Goal: Find contact information: Find contact information

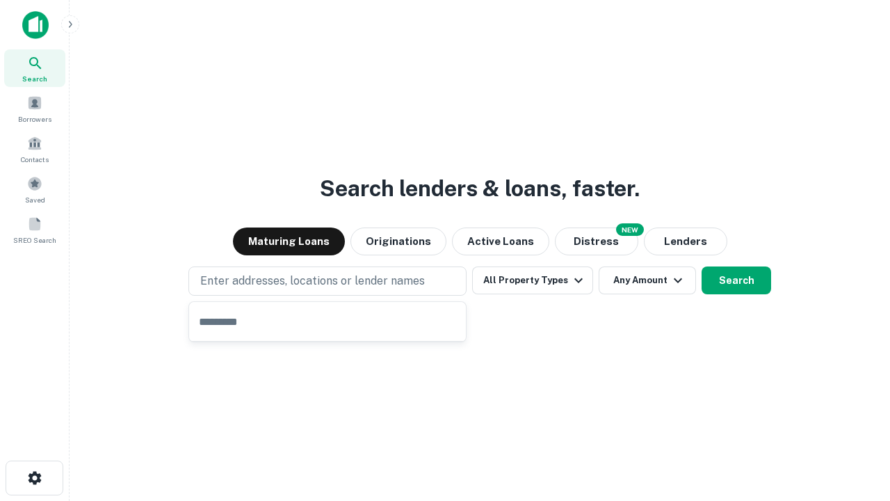
type input "**********"
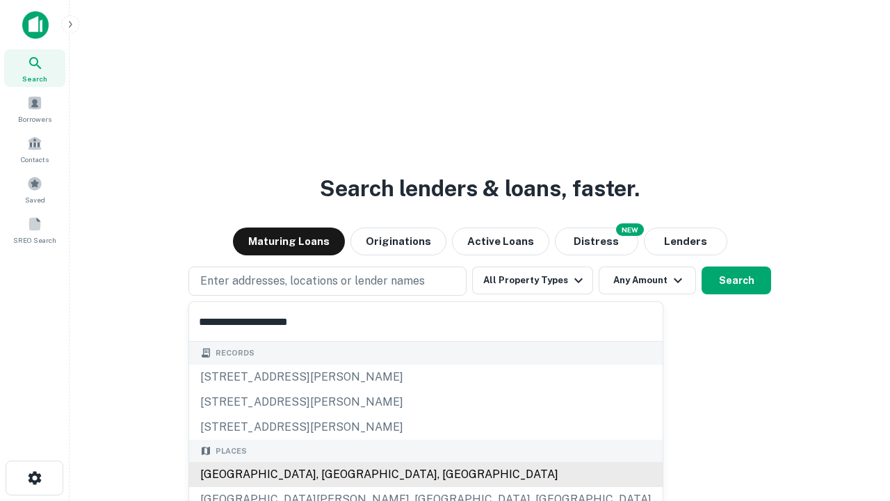
click at [332, 474] on div "[GEOGRAPHIC_DATA], [GEOGRAPHIC_DATA], [GEOGRAPHIC_DATA]" at bounding box center [426, 474] width 474 height 25
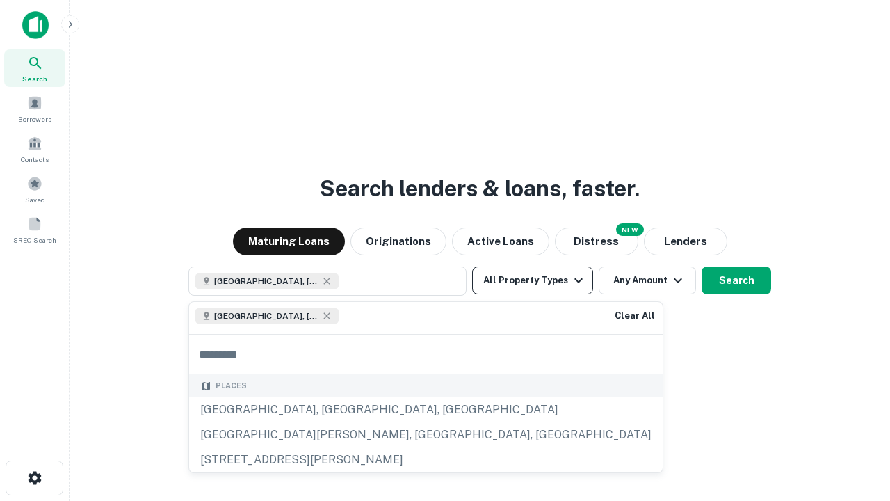
click at [533, 280] on button "All Property Types" at bounding box center [532, 280] width 121 height 28
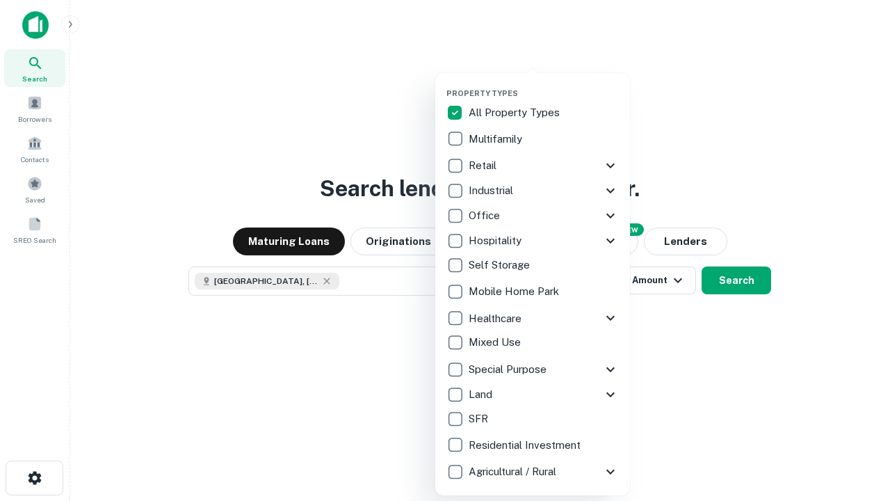
click at [544, 84] on button "button" at bounding box center [543, 84] width 195 height 1
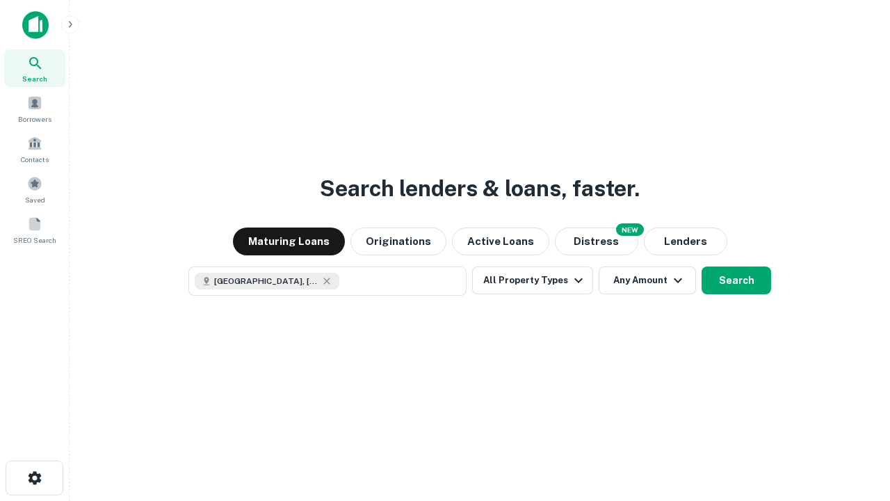
scroll to position [22, 0]
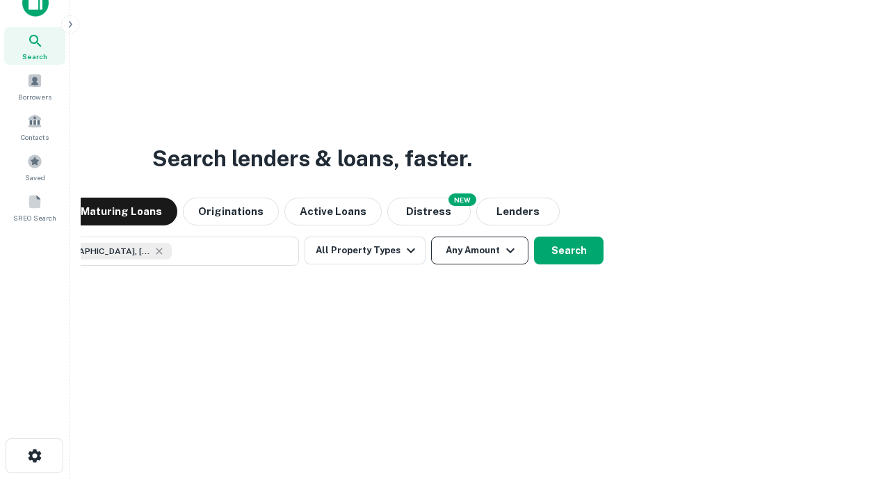
click at [431, 236] on button "Any Amount" at bounding box center [479, 250] width 97 height 28
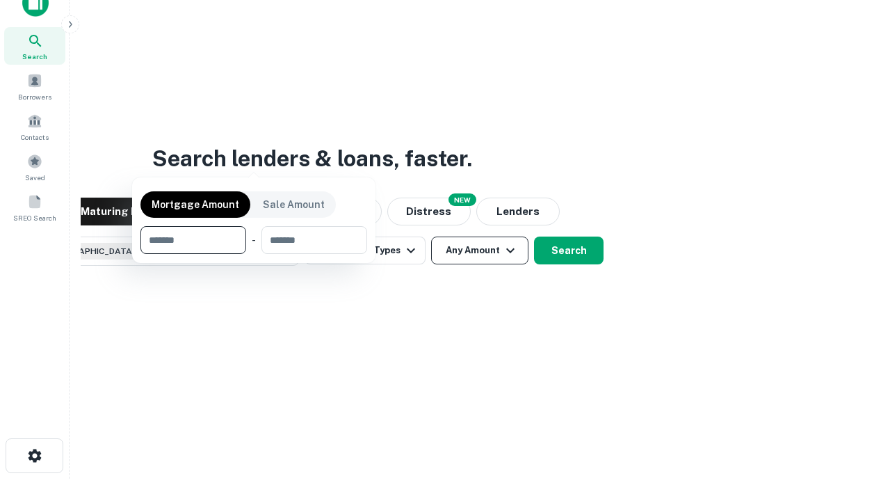
scroll to position [100, 394]
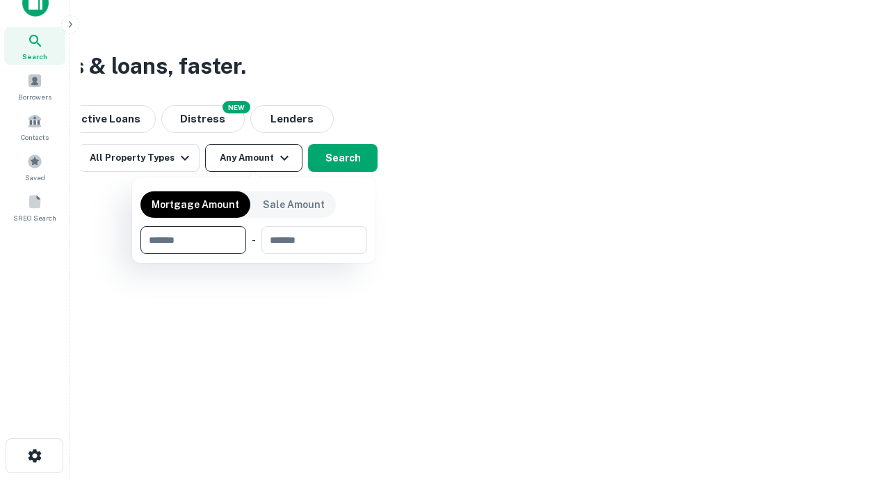
type input "*******"
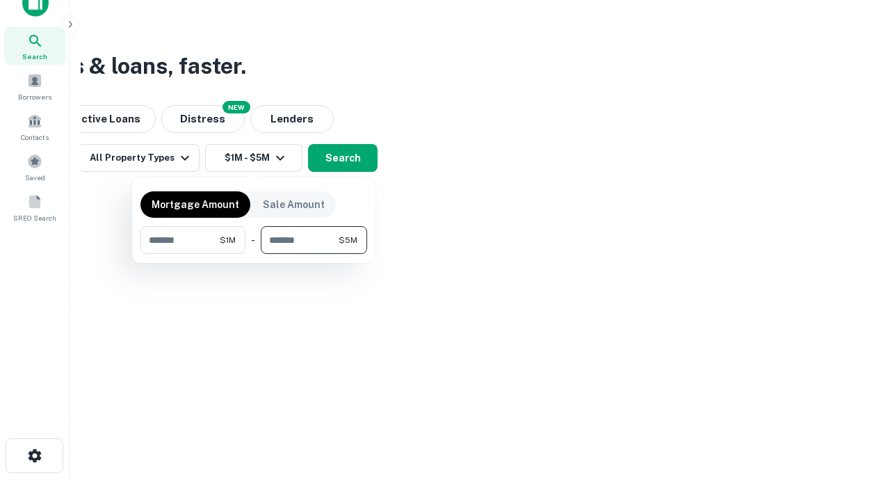
type input "*******"
click at [254, 254] on button "button" at bounding box center [253, 254] width 227 height 1
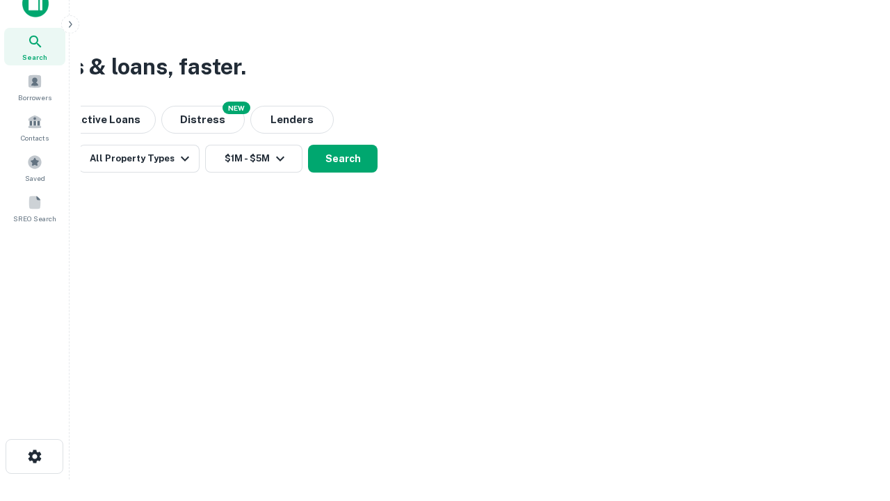
scroll to position [8, 257]
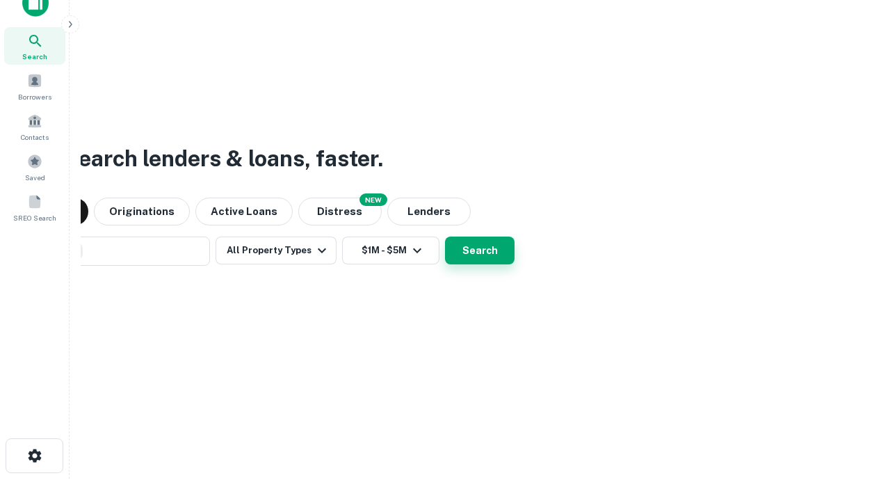
click at [445, 236] on button "Search" at bounding box center [480, 250] width 70 height 28
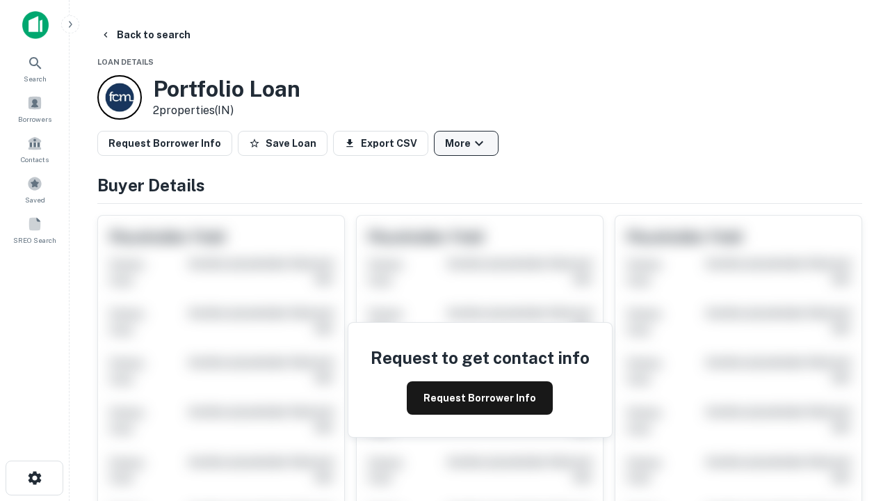
click at [466, 143] on button "More" at bounding box center [466, 143] width 65 height 25
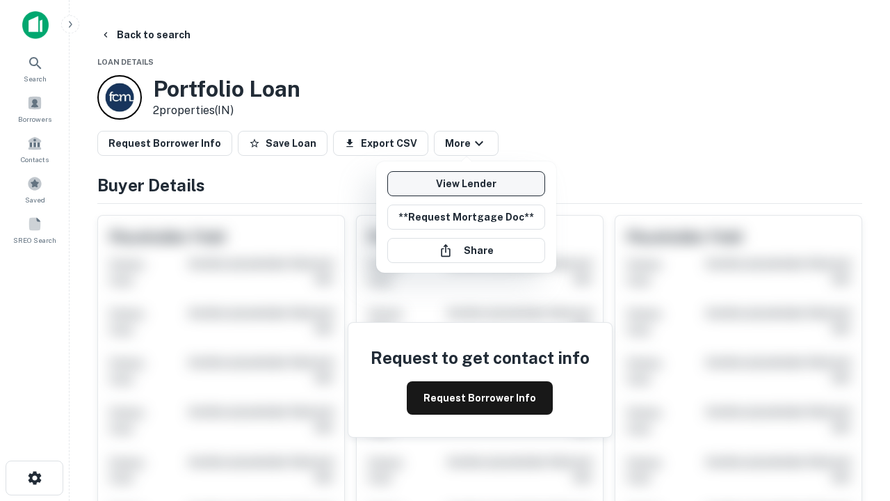
click at [466, 184] on link "View Lender" at bounding box center [466, 183] width 158 height 25
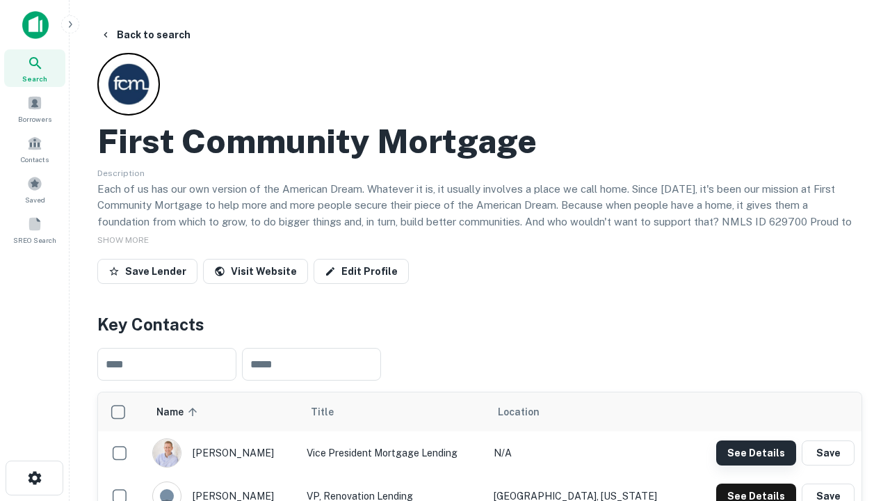
click at [756, 452] on button "See Details" at bounding box center [756, 452] width 80 height 25
click at [34, 478] on icon "button" at bounding box center [34, 477] width 17 height 17
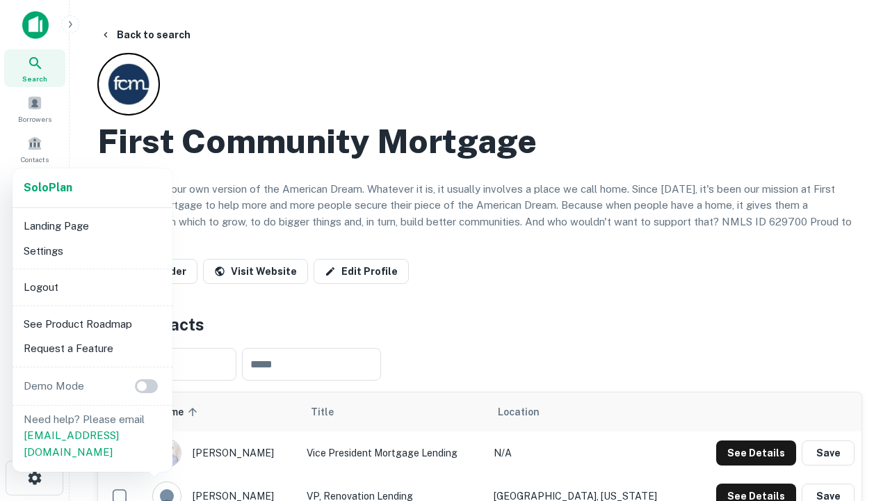
click at [92, 286] on li "Logout" at bounding box center [92, 287] width 149 height 25
